Goal: Task Accomplishment & Management: Complete application form

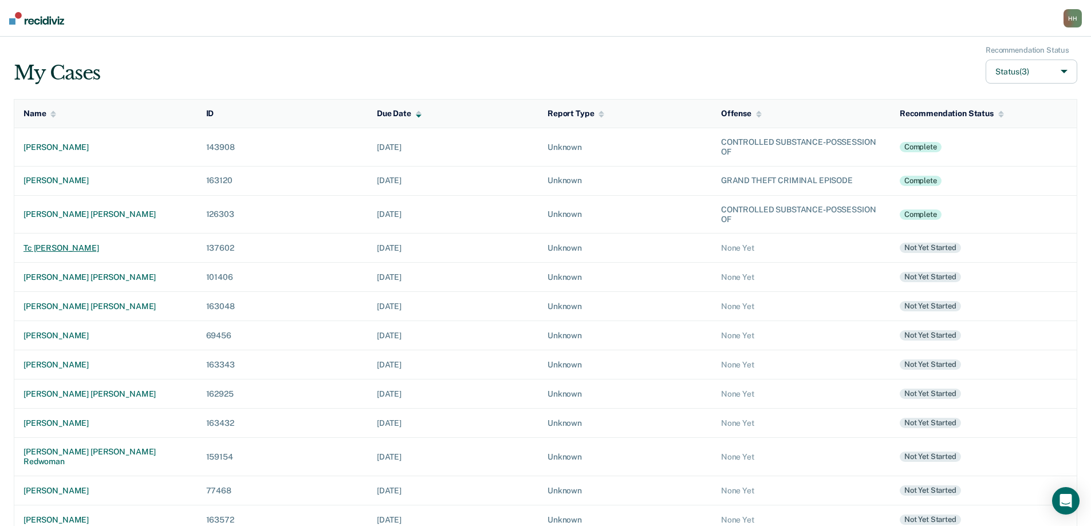
click at [62, 249] on div "tc [PERSON_NAME]" at bounding box center [105, 248] width 164 height 10
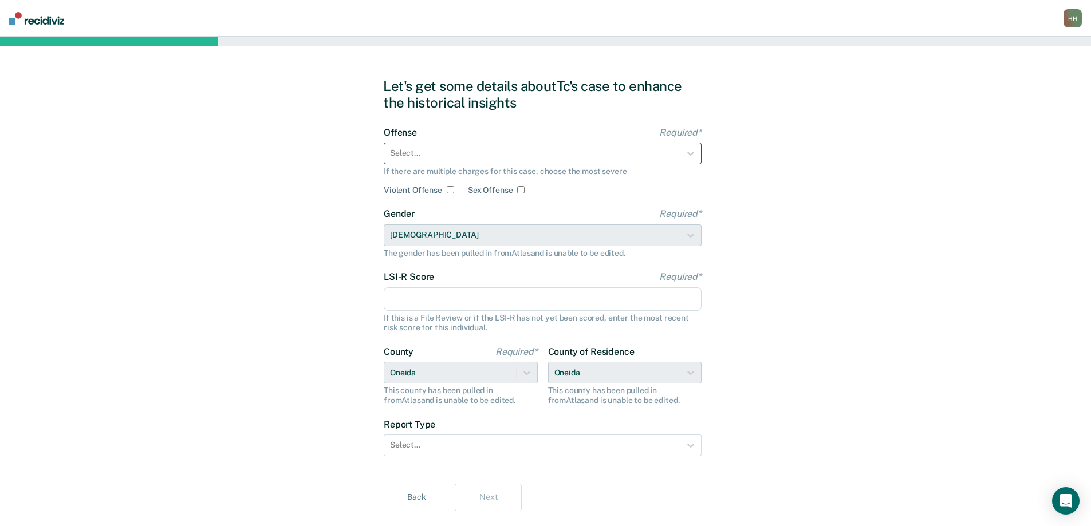
click at [584, 151] on div at bounding box center [532, 153] width 284 height 12
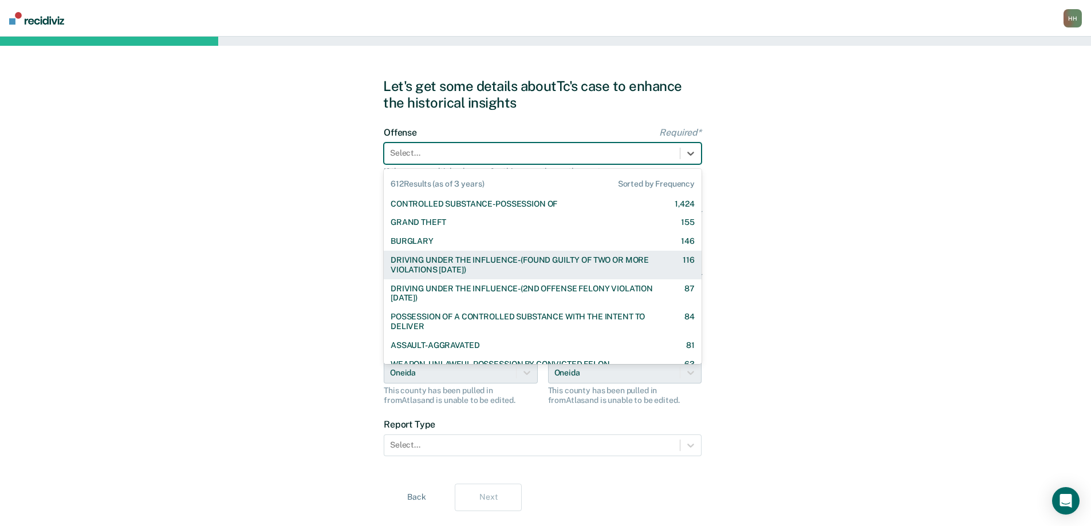
click at [540, 261] on div "DRIVING UNDER THE INFLUENCE-(FOUND GUILTY OF TWO OR MORE VIOLATIONS [DATE])" at bounding box center [527, 264] width 272 height 19
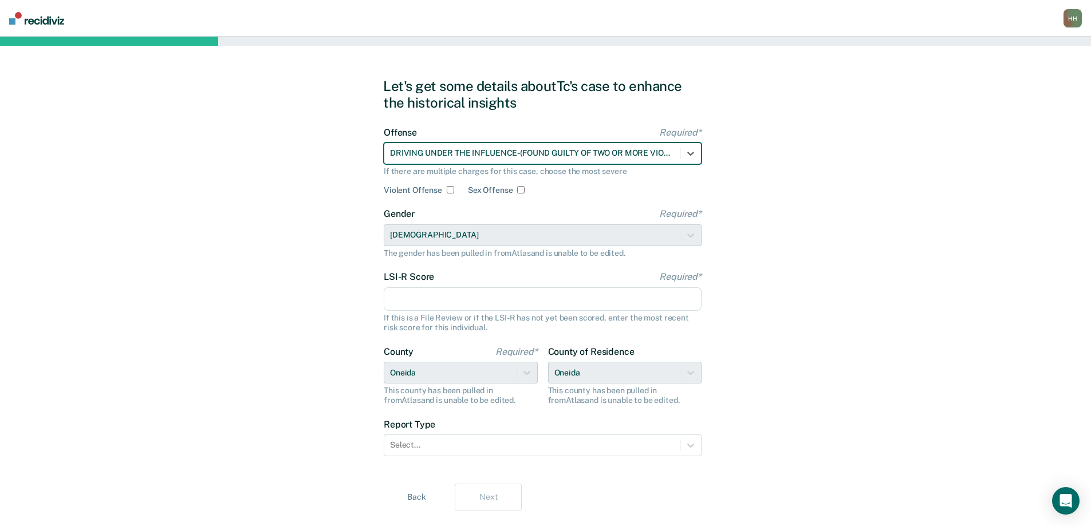
click at [462, 302] on input "LSI-R Score Required*" at bounding box center [543, 300] width 318 height 24
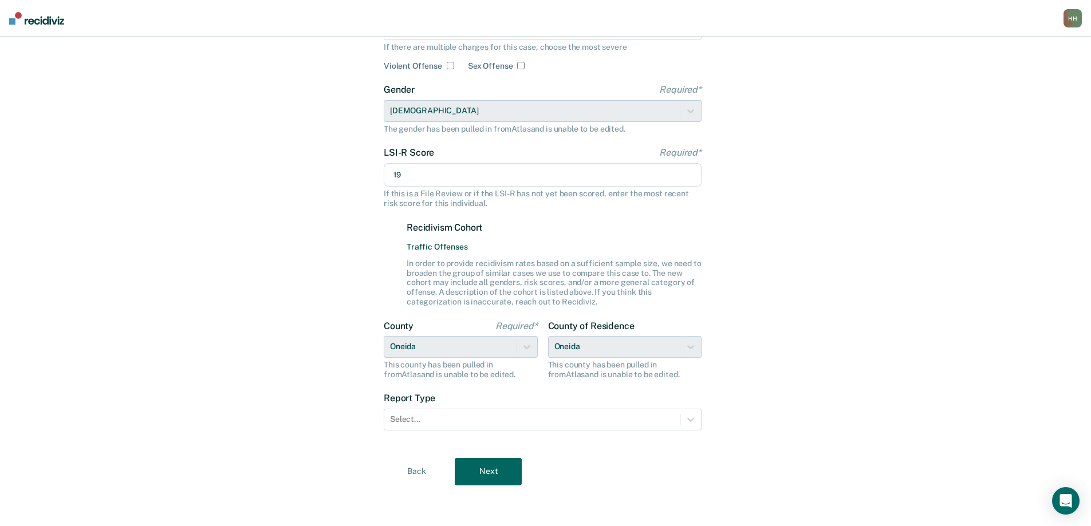
scroll to position [125, 0]
type input "19"
click at [422, 422] on div at bounding box center [532, 419] width 284 height 12
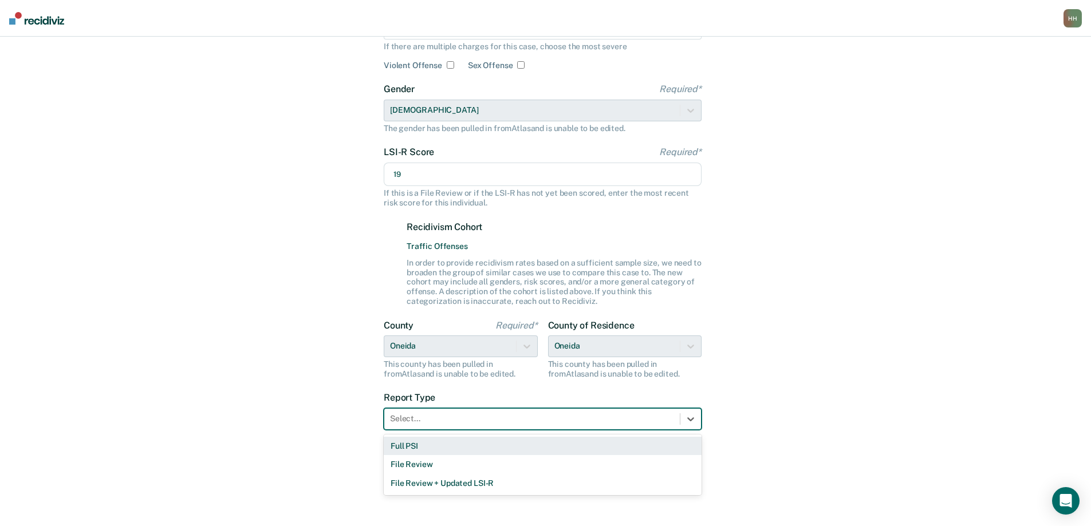
click at [415, 446] on div "Full PSI" at bounding box center [543, 446] width 318 height 19
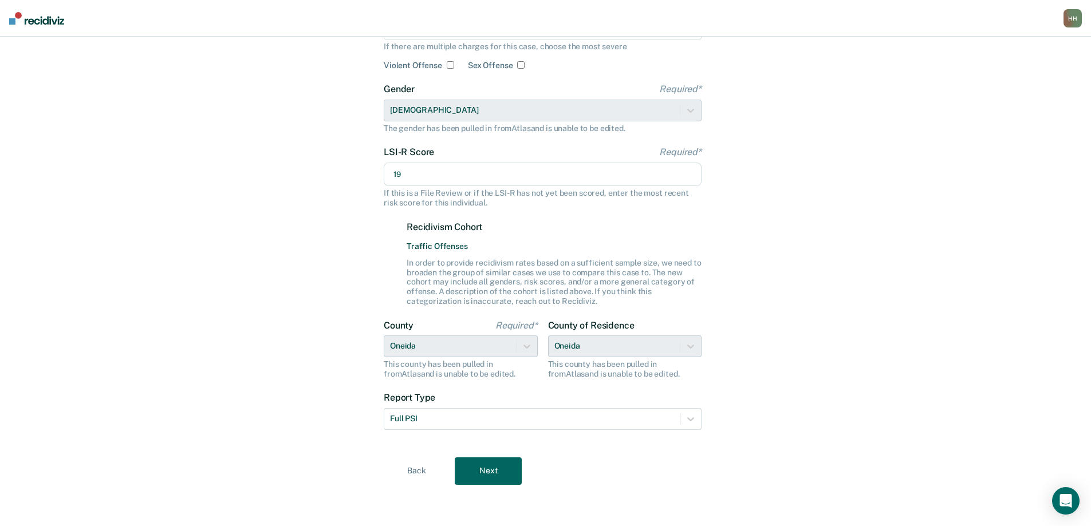
click at [488, 471] on button "Next" at bounding box center [488, 471] width 67 height 27
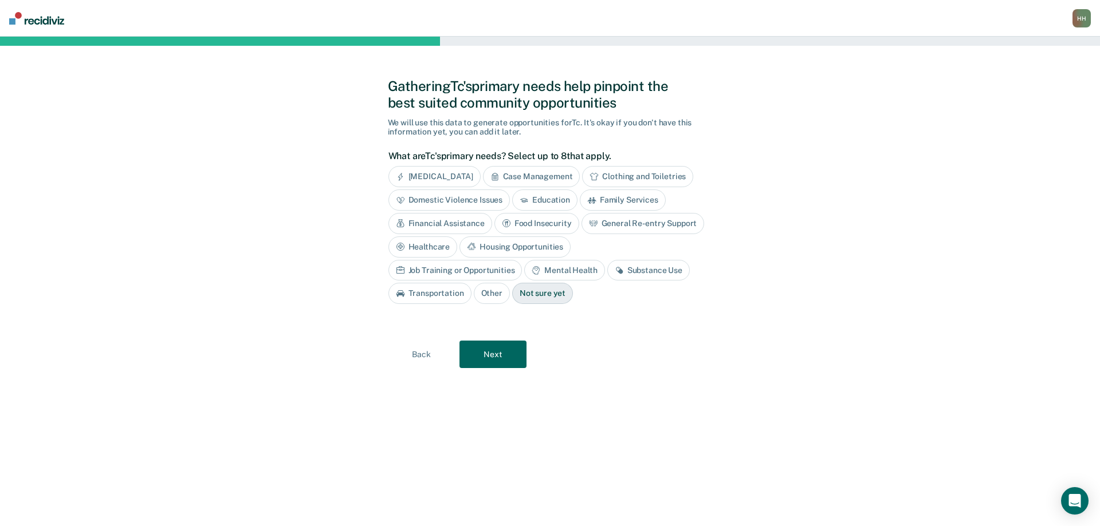
click at [607, 270] on div "Substance Use" at bounding box center [648, 270] width 82 height 21
click at [497, 353] on button "Next" at bounding box center [492, 354] width 67 height 27
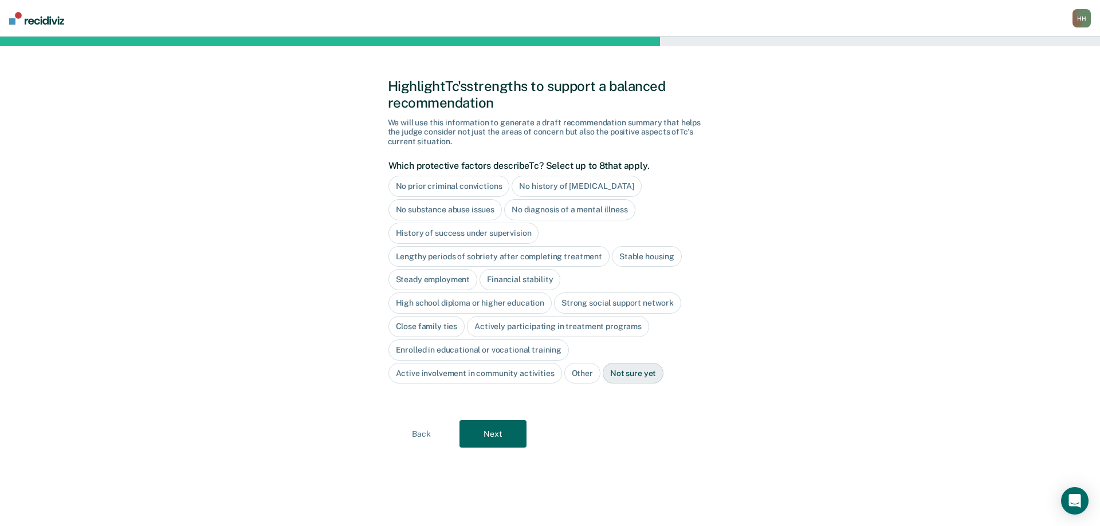
click at [591, 184] on div "No history of [MEDICAL_DATA]" at bounding box center [576, 186] width 129 height 21
click at [577, 210] on div "No diagnosis of a mental illness" at bounding box center [569, 209] width 131 height 21
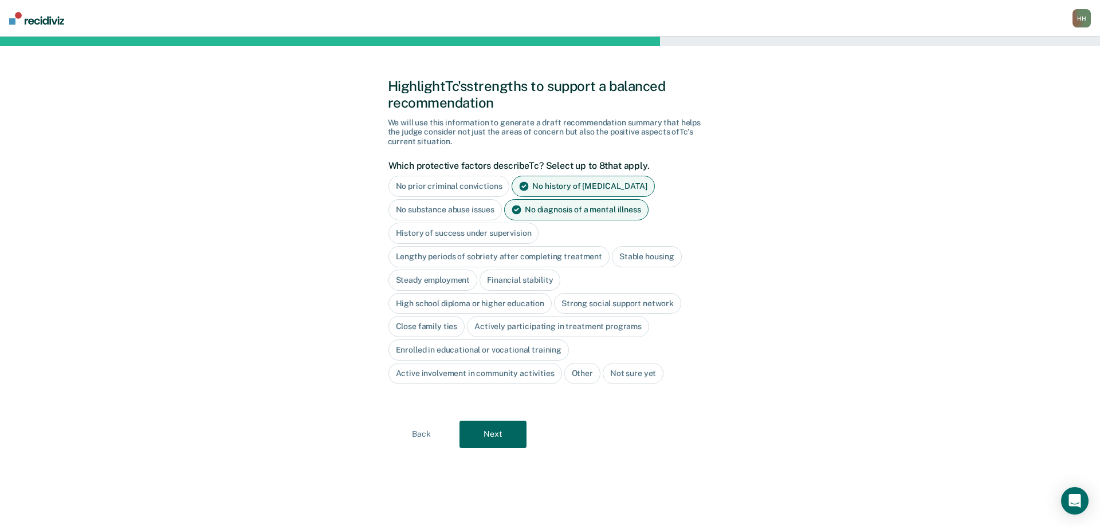
click at [506, 232] on div "History of success under supervision" at bounding box center [463, 233] width 151 height 21
click at [500, 436] on button "Next" at bounding box center [492, 434] width 67 height 27
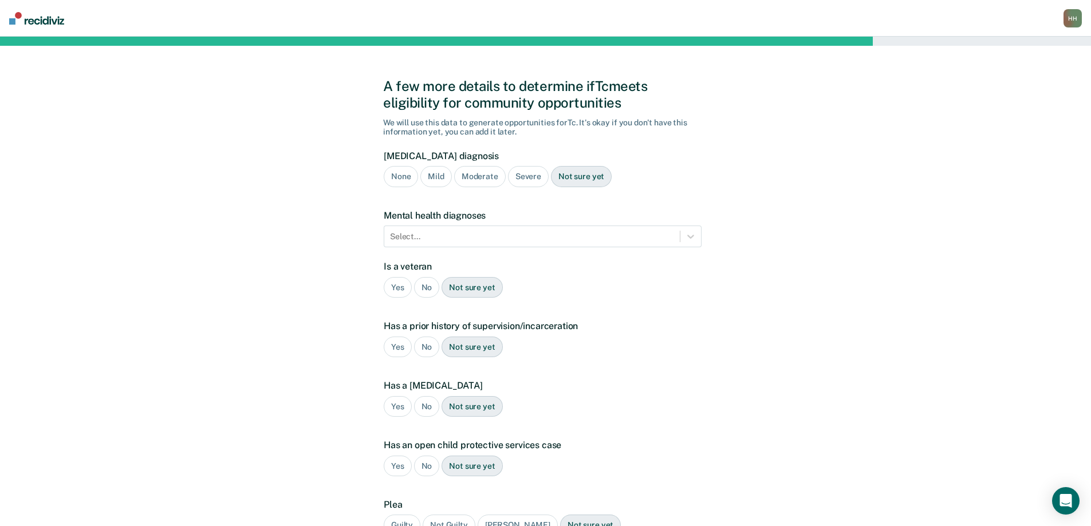
click at [477, 174] on div "Moderate" at bounding box center [480, 176] width 52 height 21
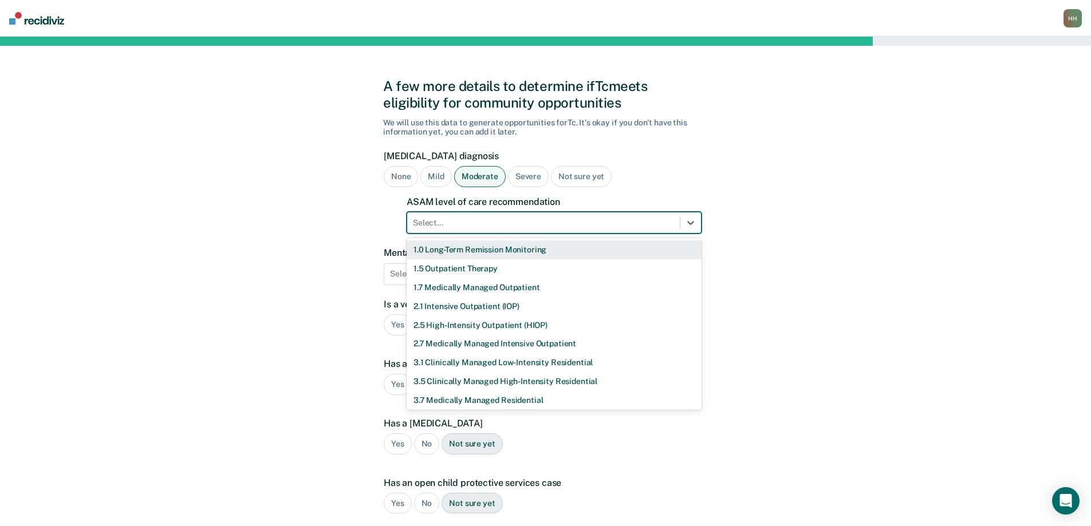
click at [463, 228] on div at bounding box center [543, 223] width 261 height 12
click at [462, 269] on div "1.5 Outpatient Therapy" at bounding box center [554, 268] width 295 height 19
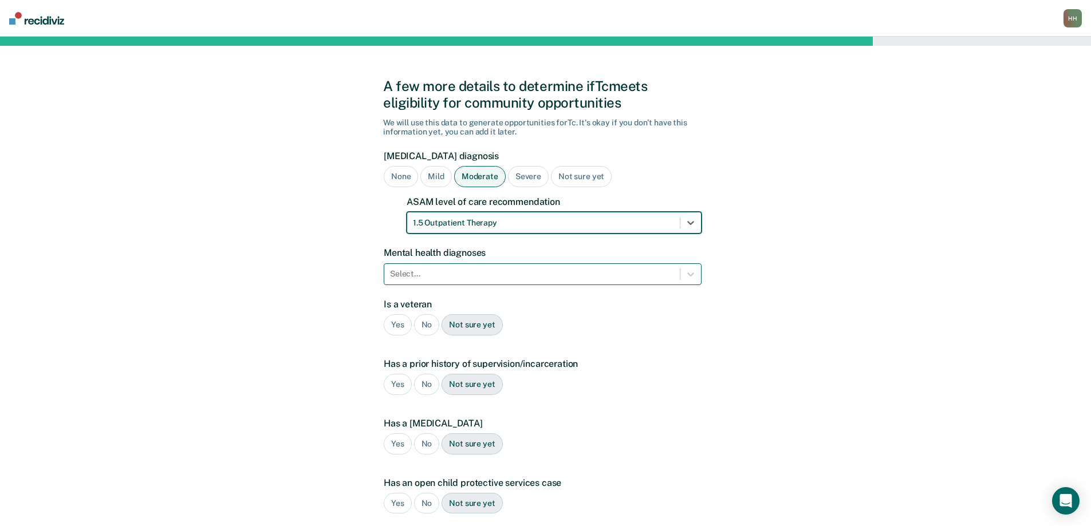
click at [449, 276] on div at bounding box center [532, 274] width 284 height 12
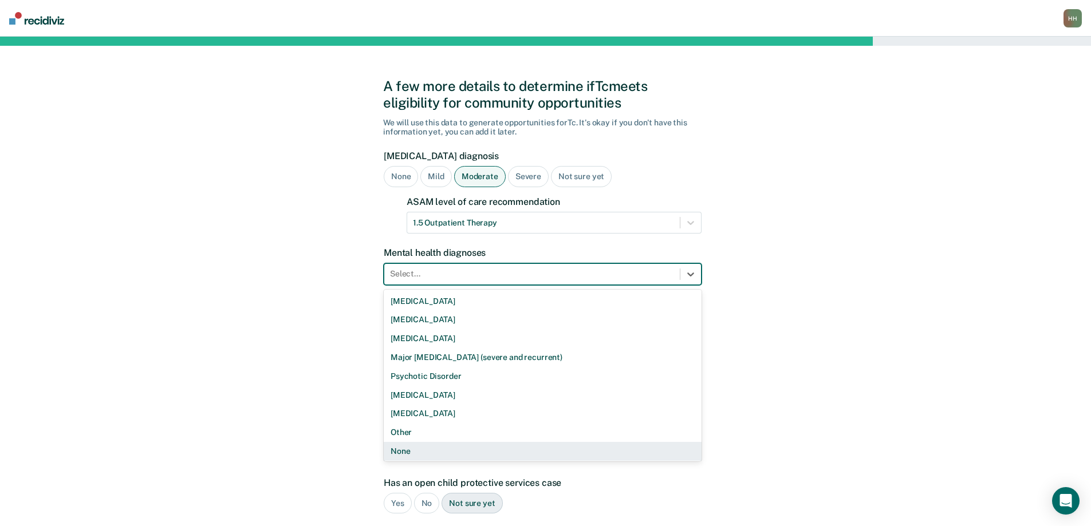
click at [442, 456] on div "None" at bounding box center [543, 451] width 318 height 19
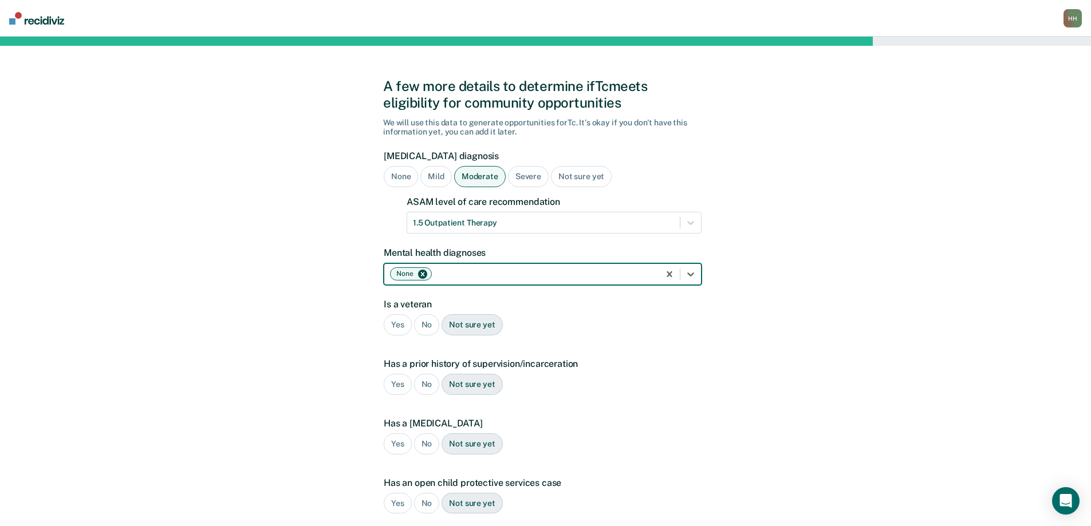
click at [425, 325] on div "No" at bounding box center [427, 324] width 26 height 21
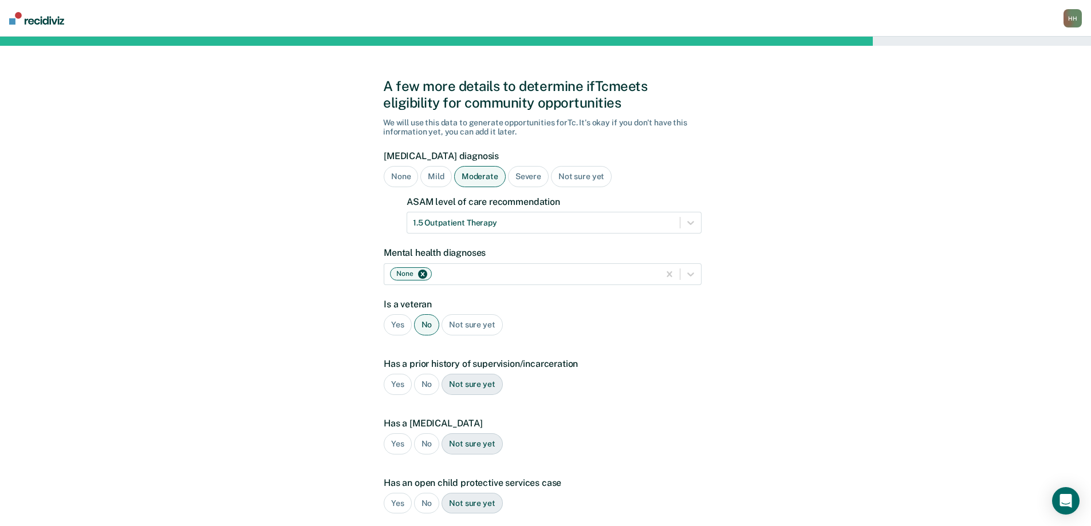
click at [394, 382] on div "Yes" at bounding box center [398, 384] width 28 height 21
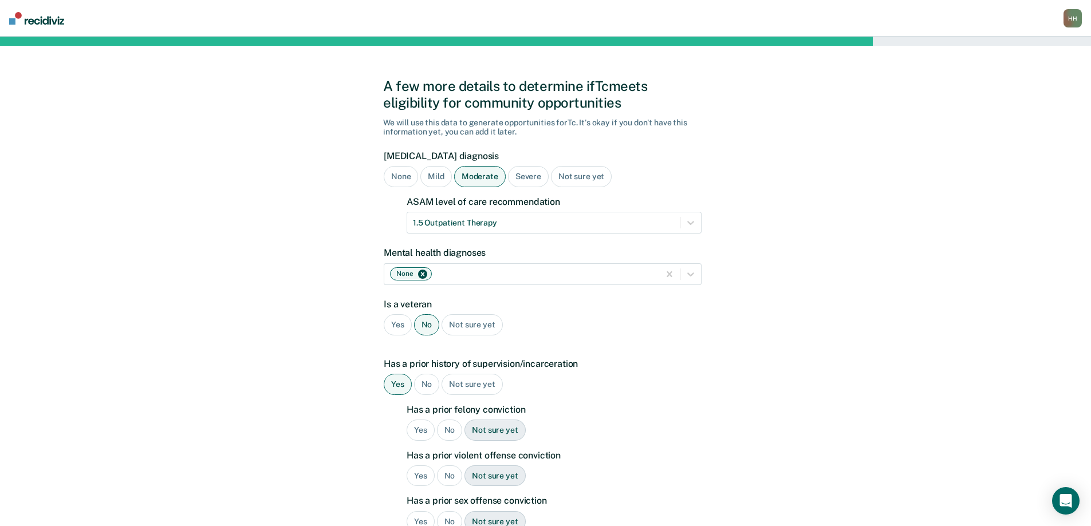
click at [420, 430] on div "Yes" at bounding box center [421, 430] width 28 height 21
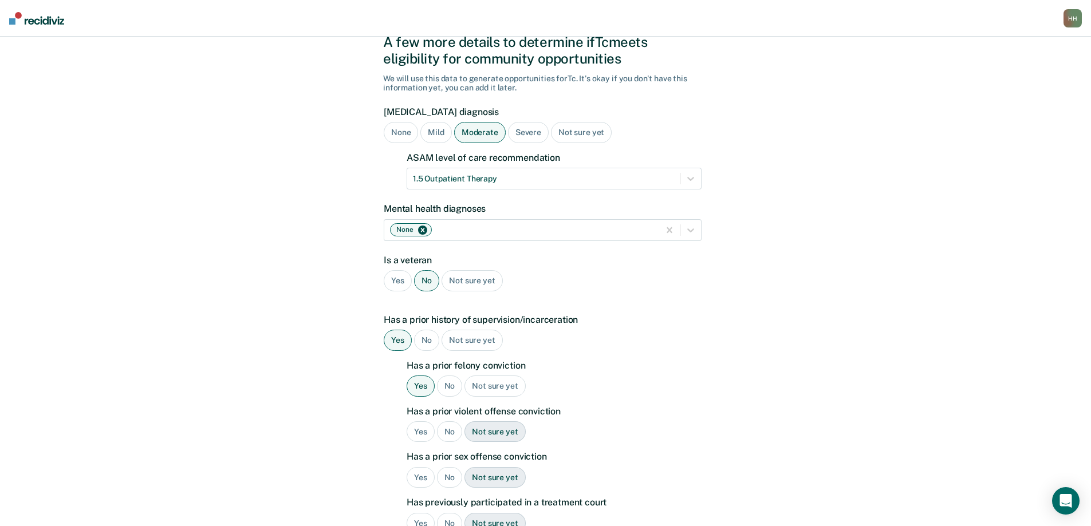
scroll to position [172, 0]
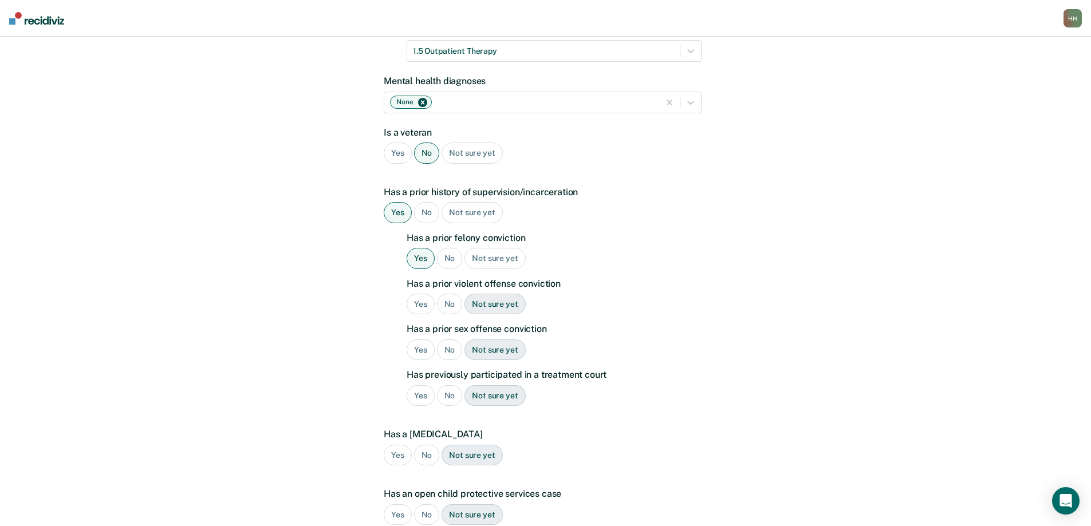
drag, startPoint x: 451, startPoint y: 302, endPoint x: 445, endPoint y: 321, distance: 19.8
click at [450, 302] on div "No" at bounding box center [450, 304] width 26 height 21
click at [444, 349] on div "No" at bounding box center [450, 350] width 26 height 21
click at [446, 396] on div "No" at bounding box center [450, 396] width 26 height 21
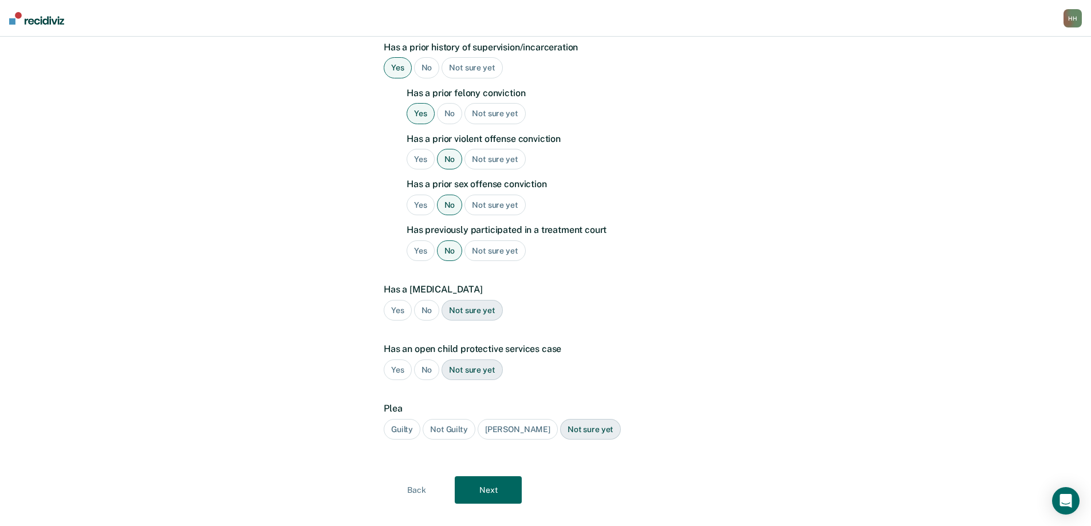
scroll to position [336, 0]
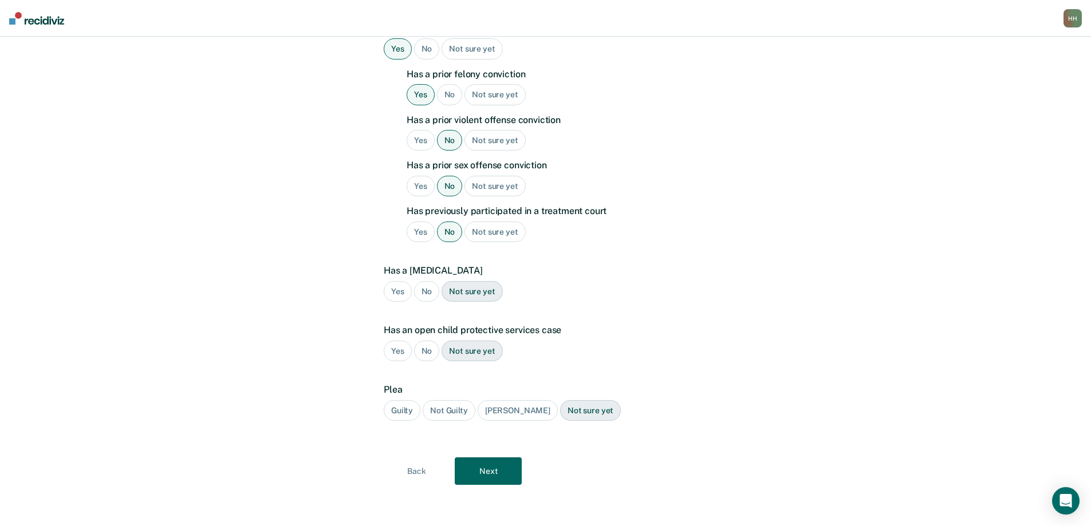
click at [426, 292] on div "No" at bounding box center [427, 291] width 26 height 21
click at [426, 351] on div "No" at bounding box center [427, 351] width 26 height 21
click at [404, 410] on div "Guilty" at bounding box center [402, 410] width 37 height 21
click at [483, 473] on button "Next" at bounding box center [488, 471] width 67 height 27
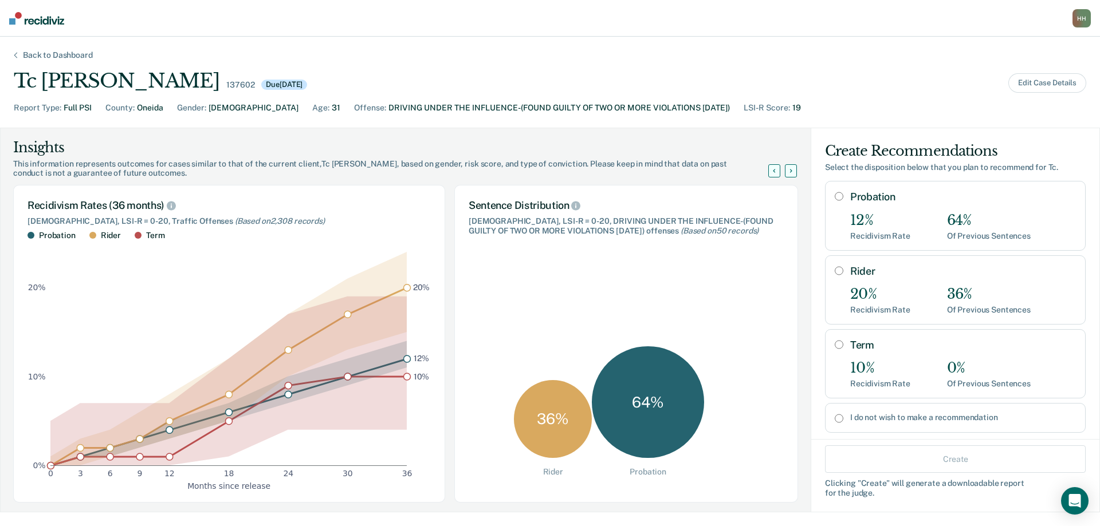
click at [835, 195] on input "Probation" at bounding box center [839, 196] width 9 height 9
radio input "true"
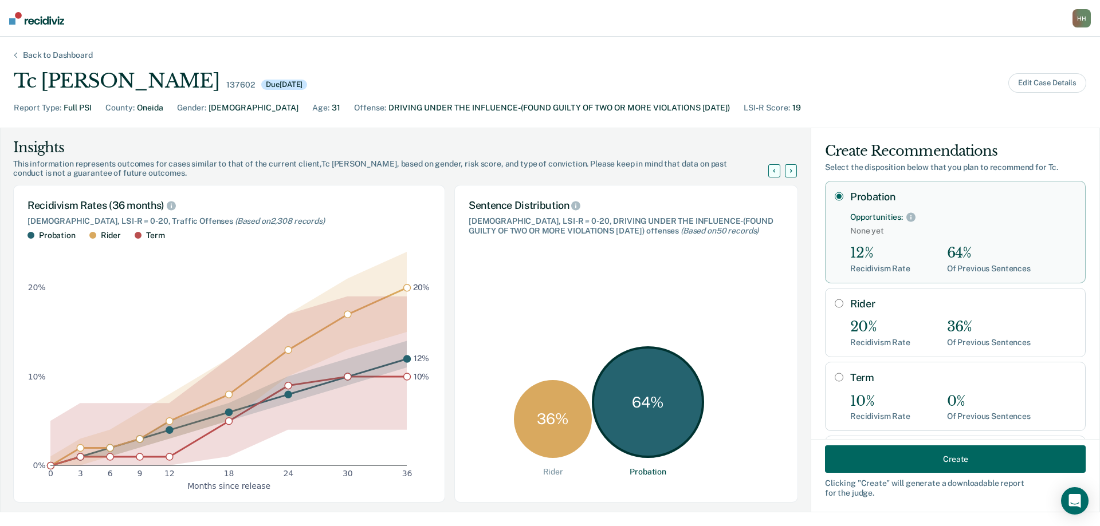
click at [939, 459] on button "Create" at bounding box center [955, 459] width 261 height 27
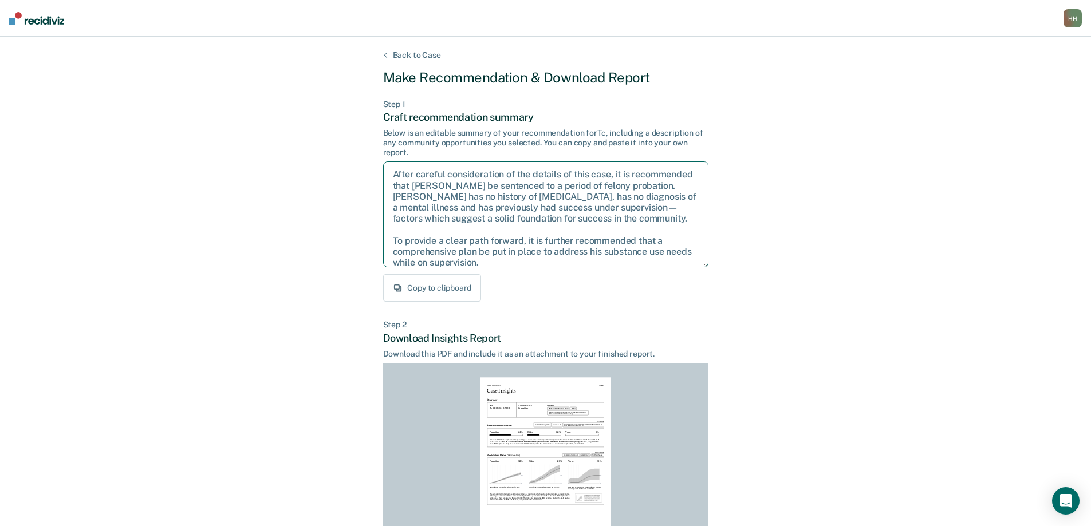
scroll to position [52, 0]
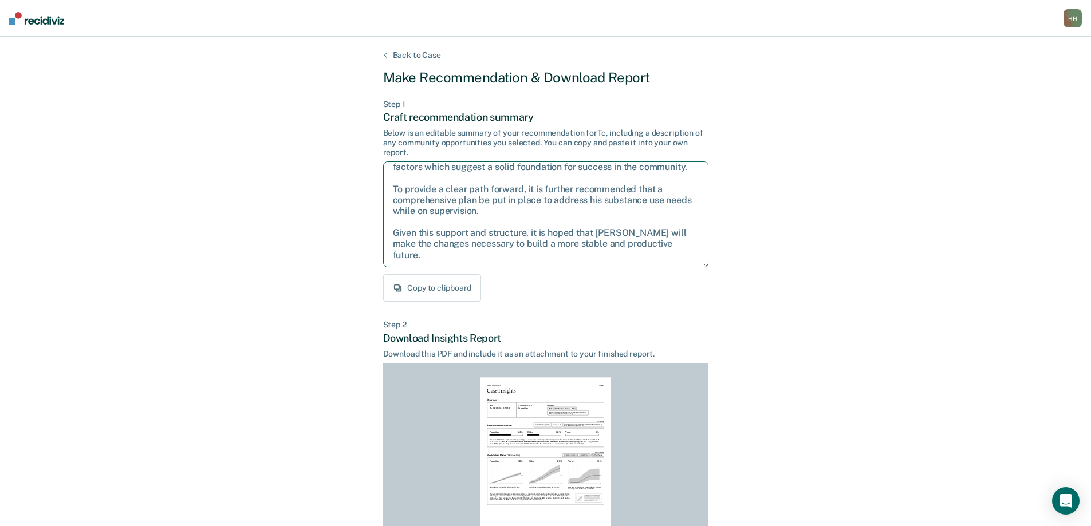
drag, startPoint x: 393, startPoint y: 174, endPoint x: 689, endPoint y: 264, distance: 309.1
click at [689, 264] on textarea "After careful consideration of the details of this case, it is recommended that…" at bounding box center [545, 215] width 325 height 106
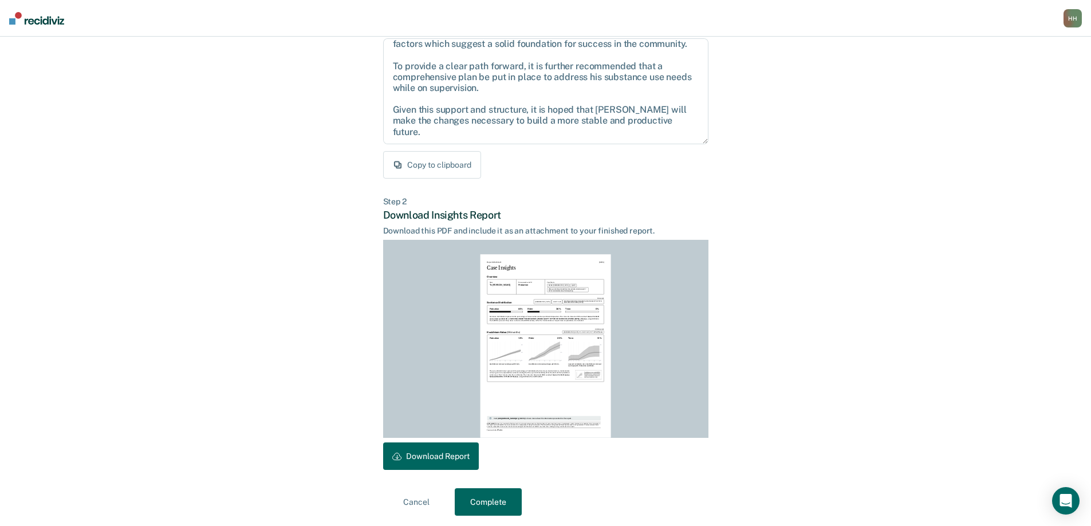
scroll to position [127, 0]
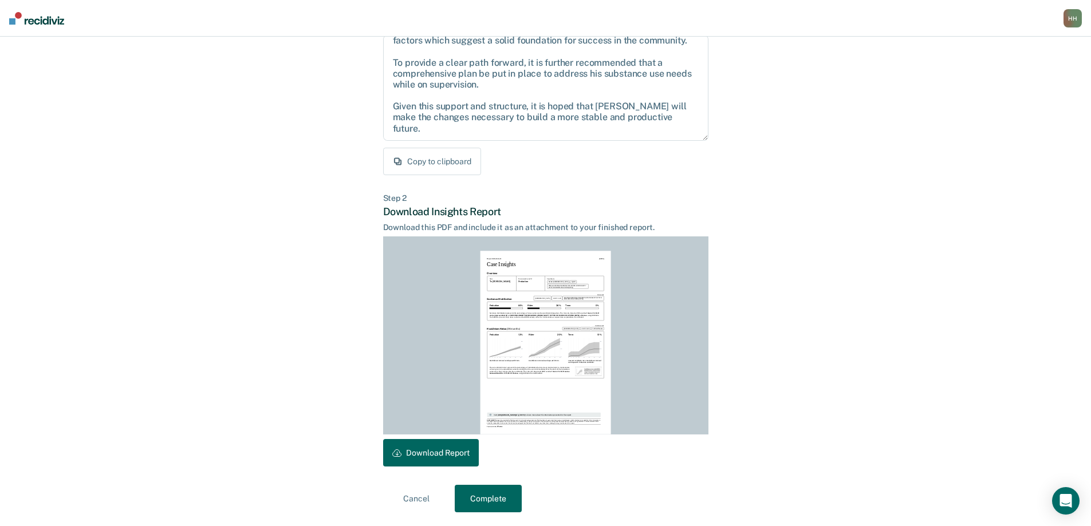
click at [446, 452] on button "Download Report" at bounding box center [431, 452] width 96 height 27
click at [453, 458] on button "Download Report" at bounding box center [431, 452] width 96 height 27
click at [482, 261] on div "Report Attachment [DATE] Case Insights Overview Name Tc [PERSON_NAME] Recommend…" at bounding box center [546, 342] width 131 height 183
drag, startPoint x: 482, startPoint y: 261, endPoint x: 587, endPoint y: 380, distance: 159.1
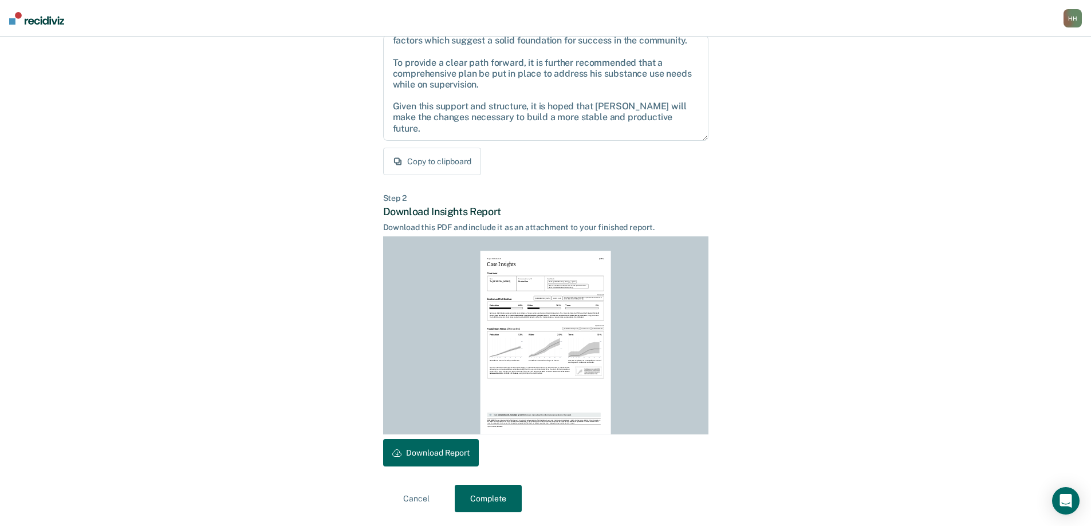
click at [587, 379] on div "Report Attachment [DATE] Case Insights Overview Name Tc [PERSON_NAME] Recommend…" at bounding box center [546, 342] width 131 height 183
click at [782, 125] on div "Back to Case Make Recommendation & Download Report Step 1 Craft recommendation …" at bounding box center [545, 218] width 1091 height 616
click at [490, 501] on button "Complete" at bounding box center [488, 498] width 67 height 27
